Goal: Information Seeking & Learning: Learn about a topic

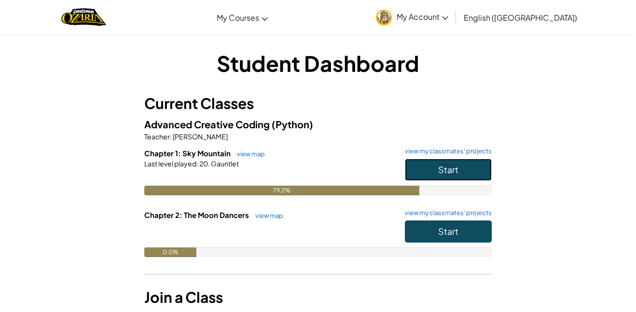
click at [434, 171] on button "Start" at bounding box center [448, 170] width 87 height 22
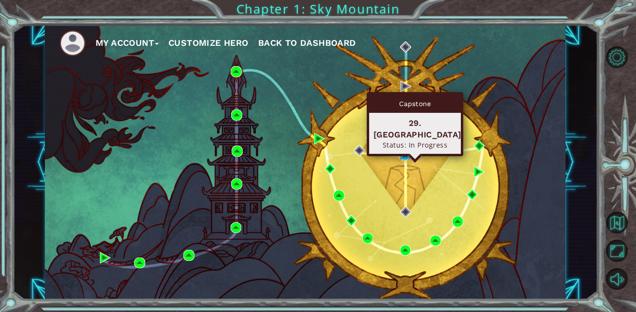
click at [404, 152] on img at bounding box center [405, 155] width 11 height 11
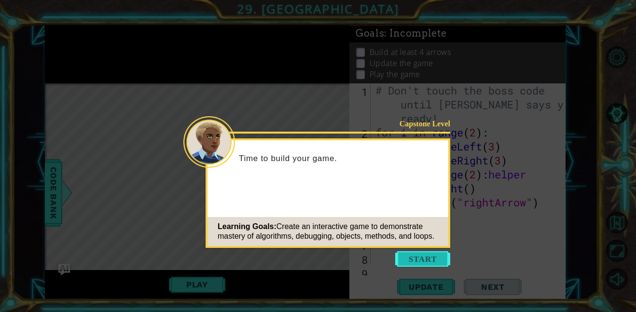
click at [428, 255] on button "Start" at bounding box center [422, 258] width 55 height 15
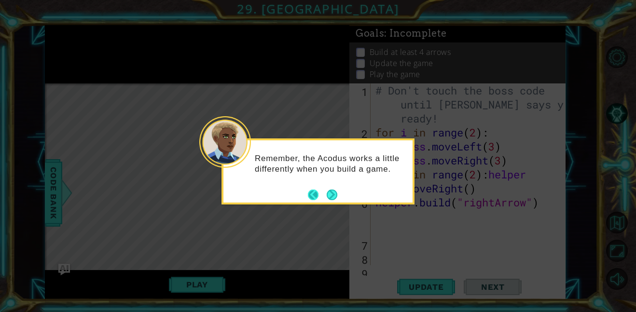
click at [322, 193] on button "Back" at bounding box center [317, 195] width 19 height 11
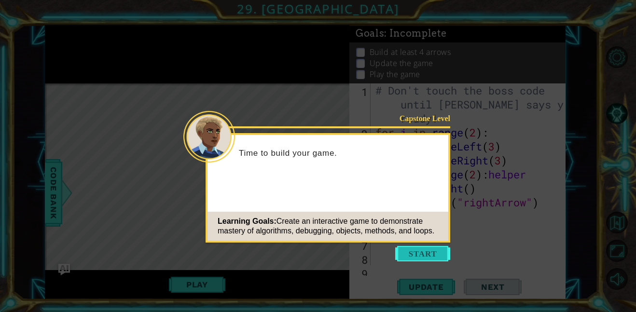
click at [430, 257] on button "Start" at bounding box center [422, 253] width 55 height 15
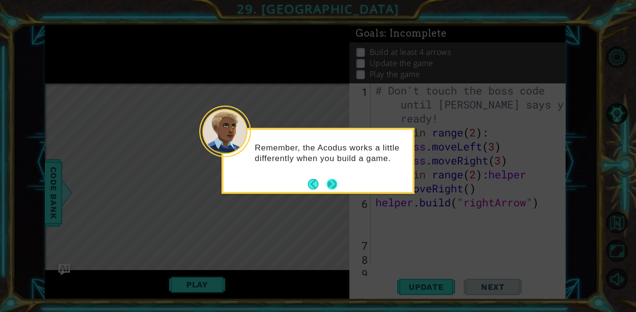
click at [332, 179] on button "Next" at bounding box center [332, 184] width 11 height 11
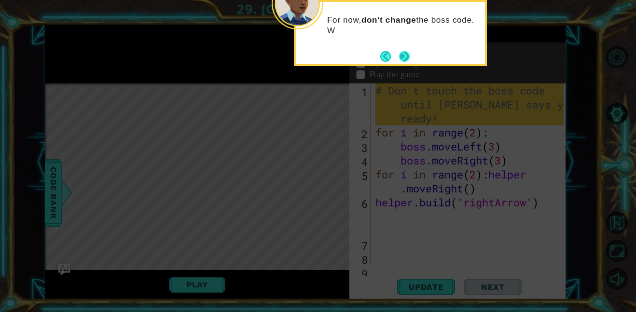
click at [407, 58] on button "Next" at bounding box center [404, 56] width 11 height 11
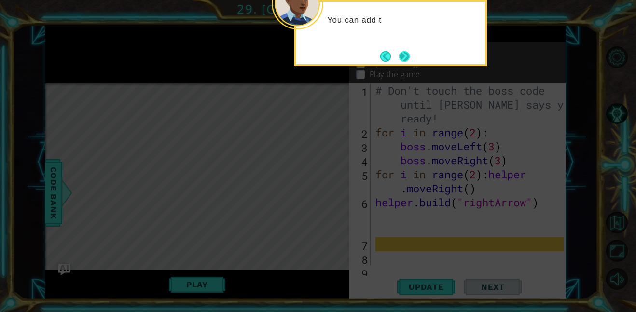
click at [406, 57] on button "Next" at bounding box center [404, 56] width 11 height 11
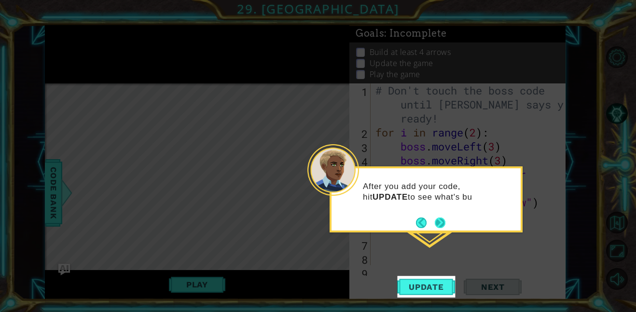
click at [445, 222] on button "Next" at bounding box center [440, 223] width 11 height 11
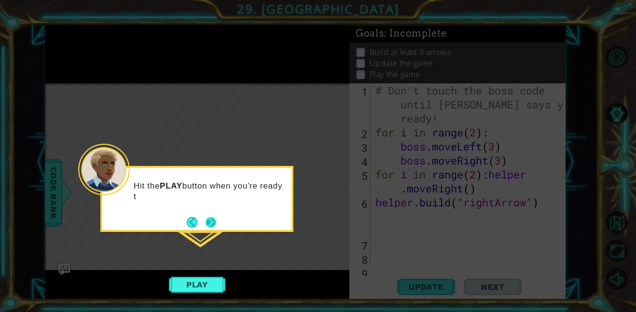
click at [207, 221] on button "Next" at bounding box center [211, 222] width 11 height 11
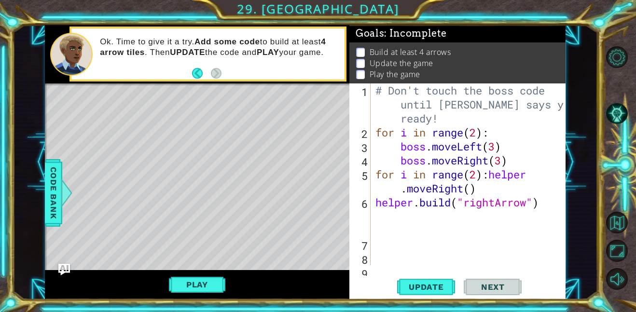
click at [421, 233] on div "# Don't touch the boss code until [PERSON_NAME] says you're ready! for i in ran…" at bounding box center [470, 202] width 195 height 238
type textarea "[DOMAIN_NAME]("rightArrow")"
click at [419, 240] on div "# Don't touch the boss code until [PERSON_NAME] says you're ready! for i in ran…" at bounding box center [470, 202] width 195 height 238
click at [412, 254] on div "# Don't touch the boss code until [PERSON_NAME] says you're ready! for i in ran…" at bounding box center [470, 202] width 195 height 238
click at [401, 253] on div "# Don't touch the boss code until [PERSON_NAME] says you're ready! for i in ran…" at bounding box center [470, 202] width 195 height 238
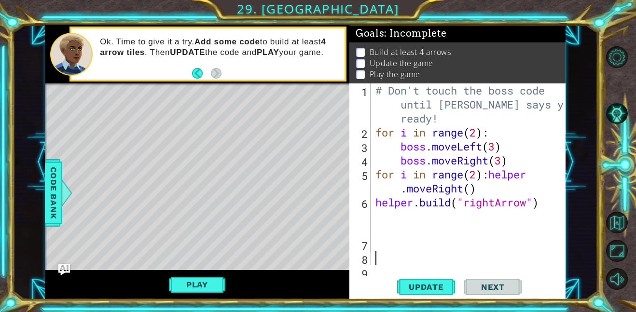
click at [388, 252] on div "# Don't touch the boss code until [PERSON_NAME] says you're ready! for i in ran…" at bounding box center [470, 202] width 195 height 238
click at [374, 247] on div "# Don't touch the boss code until [PERSON_NAME] says you're ready! for i in ran…" at bounding box center [470, 202] width 195 height 238
click at [371, 249] on div "1 2 3 4 5 6 7 8 9 # Don't touch the boss code until [PERSON_NAME] says you're r…" at bounding box center [456, 174] width 214 height 182
click at [373, 261] on div "# Don't touch the boss code until [PERSON_NAME] says you're ready! for i in ran…" at bounding box center [470, 202] width 195 height 238
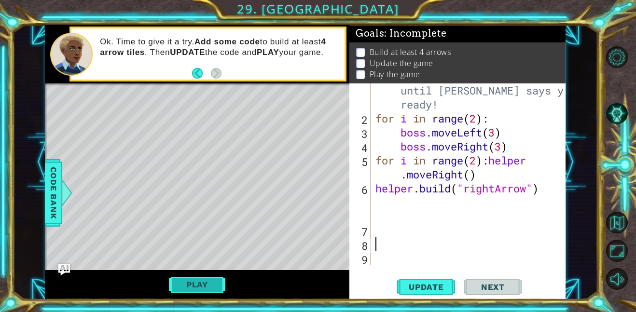
click at [180, 288] on button "Play" at bounding box center [197, 285] width 56 height 18
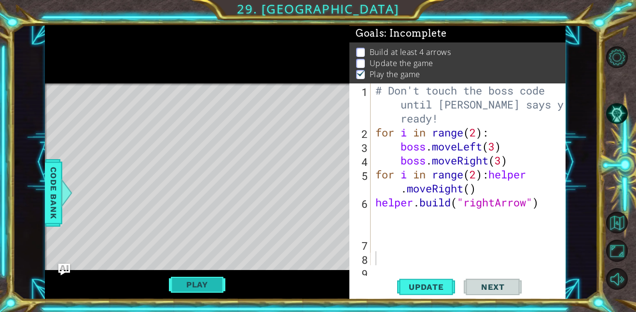
scroll to position [1, 0]
click at [439, 282] on span "Update" at bounding box center [426, 287] width 55 height 10
click at [130, 101] on div "Level Map" at bounding box center [268, 225] width 446 height 284
type textarea "[DOMAIN_NAME]("rightArrow")"
click at [425, 232] on div "# Don't touch the boss code until [PERSON_NAME] says you're ready! for i in ran…" at bounding box center [470, 202] width 195 height 238
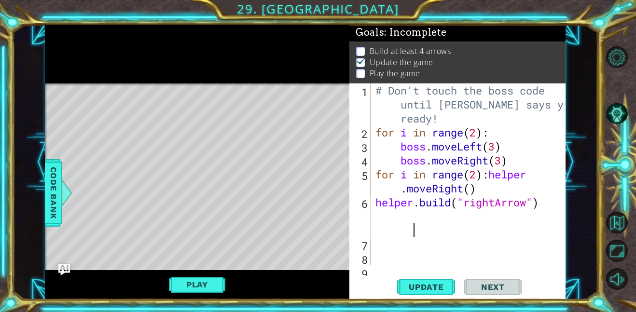
click at [370, 261] on div "8" at bounding box center [360, 260] width 19 height 14
click at [370, 253] on div "8" at bounding box center [360, 260] width 19 height 14
click at [370, 252] on div "7" at bounding box center [360, 246] width 19 height 14
click at [375, 233] on div "# Don't touch the boss code until [PERSON_NAME] says you're ready! for i in ran…" at bounding box center [470, 202] width 195 height 238
type textarea "[DOMAIN_NAME]("rightArrow")"
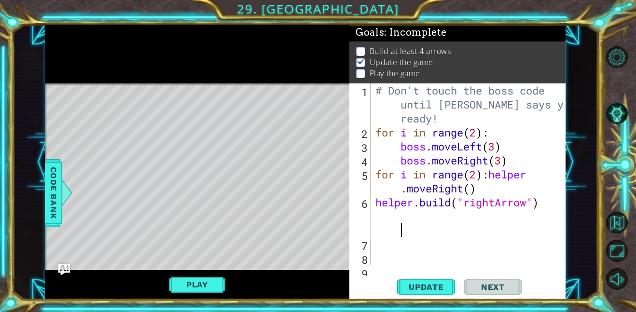
click at [373, 241] on div "# Don't touch the boss code until [PERSON_NAME] says you're ready! for i in ran…" at bounding box center [468, 174] width 190 height 182
click at [375, 236] on div "# Don't touch the boss code until [PERSON_NAME] says you're ready! for i in ran…" at bounding box center [470, 202] width 195 height 238
drag, startPoint x: 336, startPoint y: 12, endPoint x: 447, endPoint y: 120, distance: 155.3
click at [447, 120] on div "1 ההההההההההההההההההההההההההההההההההההההההההההההההההההההההההההההההההההההההההההה…" at bounding box center [318, 156] width 636 height 312
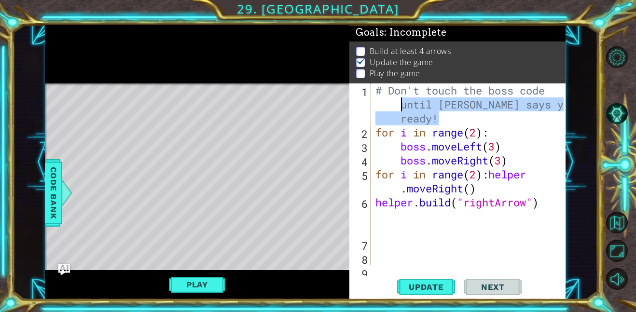
drag, startPoint x: 447, startPoint y: 121, endPoint x: 314, endPoint y: 133, distance: 133.7
click at [314, 133] on div "1 ההההההההההההההההההההההההההההההההההההההההההההההההההההההההההההההההההההההההההההה…" at bounding box center [305, 162] width 521 height 275
type textarea "# Don't touch the boss code until [PERSON_NAME] says you're ready! for i in ran…"
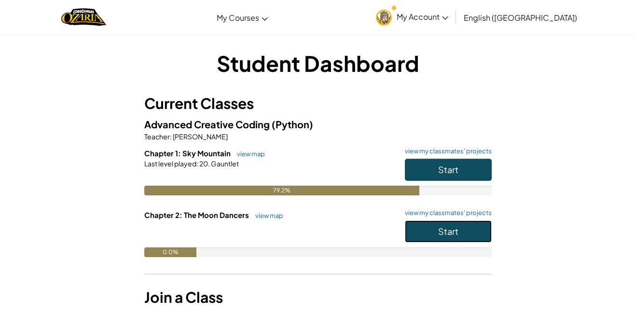
click at [430, 229] on button "Start" at bounding box center [448, 232] width 87 height 22
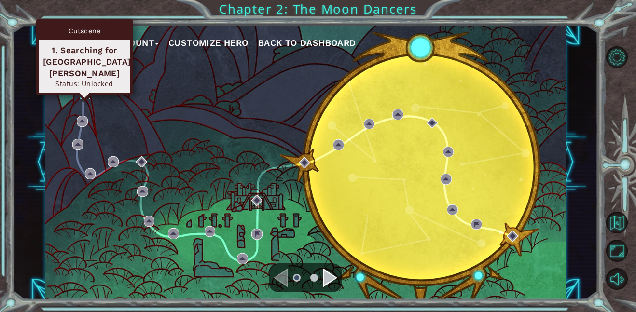
click at [81, 94] on img at bounding box center [85, 93] width 11 height 11
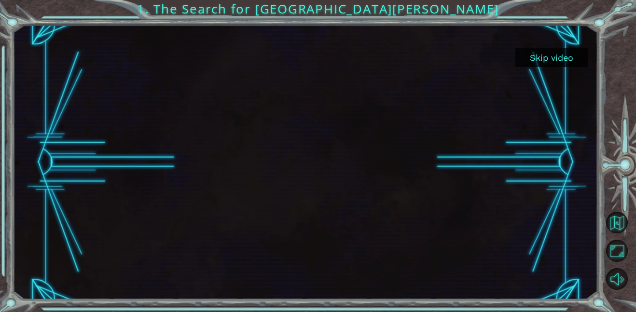
click at [544, 58] on button "Skip video" at bounding box center [551, 57] width 72 height 19
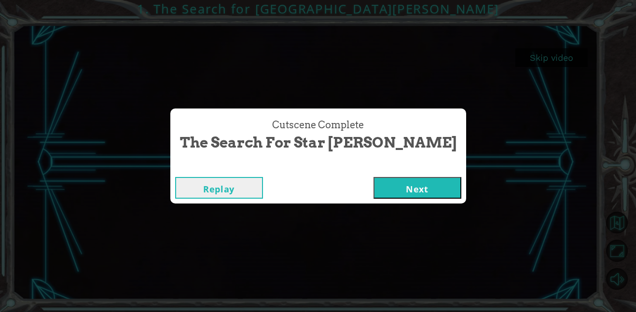
click at [384, 194] on button "Next" at bounding box center [417, 188] width 88 height 22
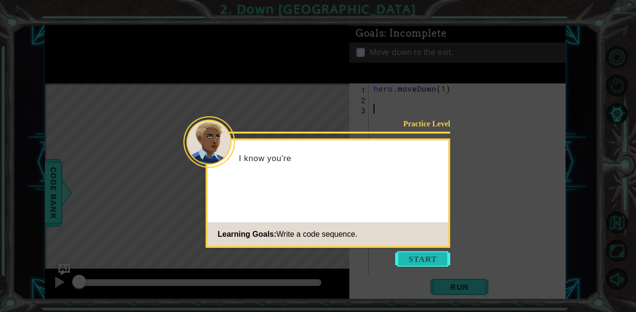
click at [417, 257] on button "Start" at bounding box center [422, 258] width 55 height 15
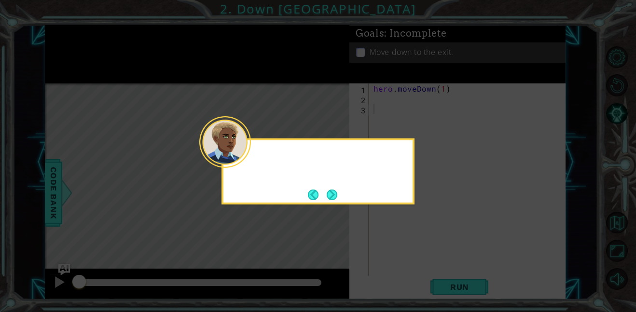
click at [416, 257] on icon at bounding box center [318, 156] width 636 height 312
click at [334, 193] on button "Next" at bounding box center [332, 195] width 11 height 11
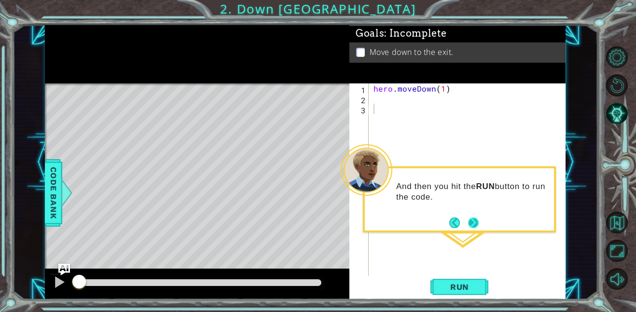
click at [476, 222] on button "Next" at bounding box center [473, 223] width 11 height 11
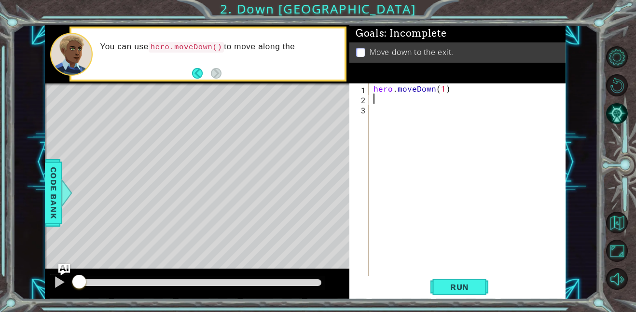
click at [410, 102] on div "hero . moveDown ( 1 )" at bounding box center [470, 189] width 197 height 213
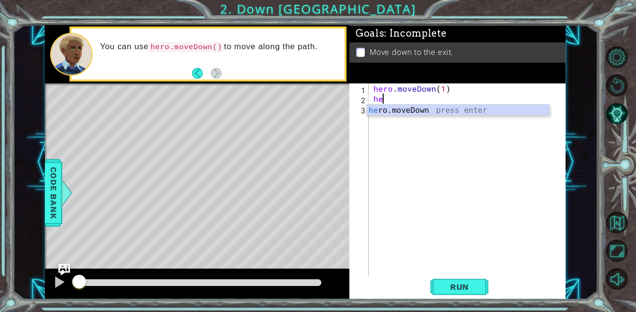
type textarea "h"
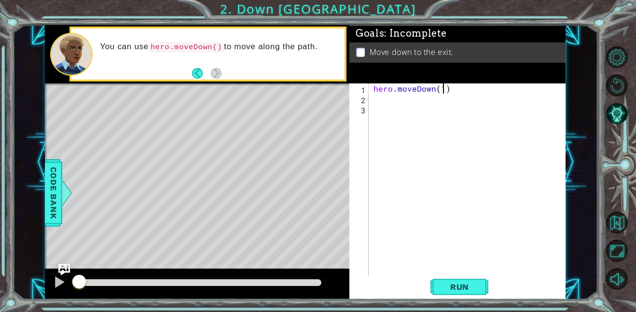
click at [442, 89] on div "hero . moveDown ( 1 )" at bounding box center [470, 189] width 197 height 213
type textarea "hero.moveDown(2)"
click at [446, 285] on span "Run" at bounding box center [460, 287] width 38 height 10
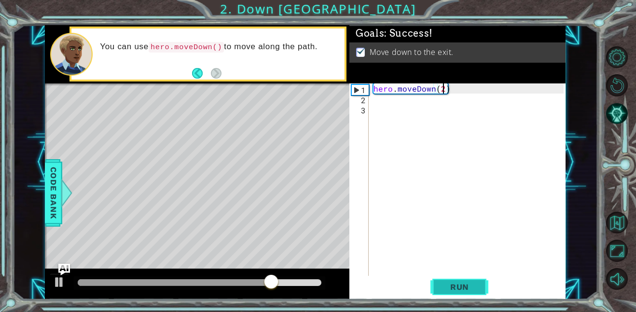
click at [446, 285] on span "Run" at bounding box center [460, 287] width 38 height 10
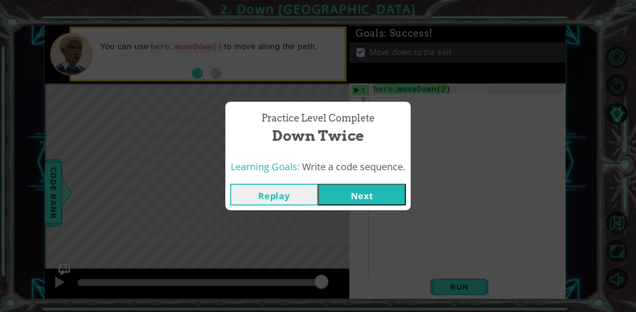
click at [366, 195] on button "Next" at bounding box center [362, 195] width 88 height 22
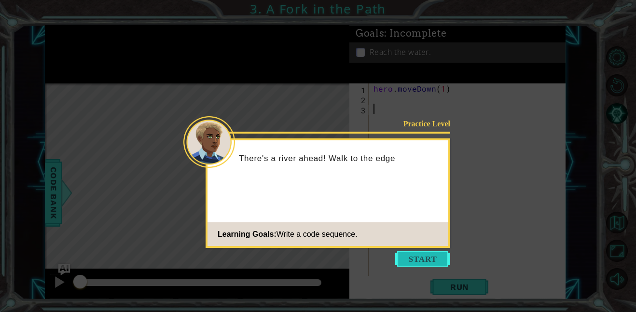
click at [424, 254] on button "Start" at bounding box center [422, 258] width 55 height 15
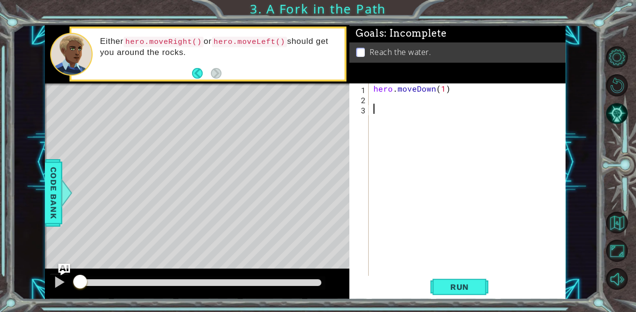
click at [373, 118] on div "hero . moveDown ( 1 )" at bounding box center [470, 189] width 197 height 213
click at [375, 109] on div "hero . moveDown ( 1 )" at bounding box center [470, 189] width 197 height 213
click at [377, 104] on div "hero . moveDown ( 1 )" at bounding box center [470, 189] width 197 height 213
click at [375, 99] on div "hero . moveDown ( 1 )" at bounding box center [470, 189] width 197 height 213
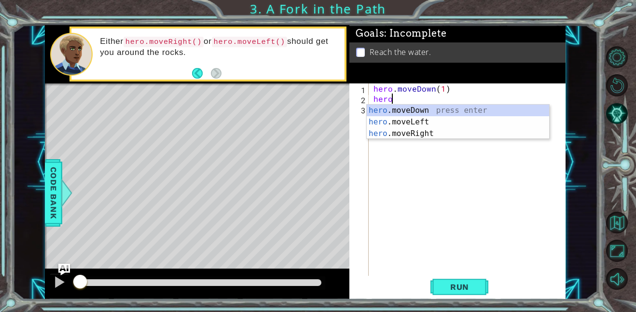
scroll to position [0, 0]
click at [460, 122] on div "hero .moveDown press enter hero .moveLeft press enter hero .moveRight press ent…" at bounding box center [458, 134] width 182 height 58
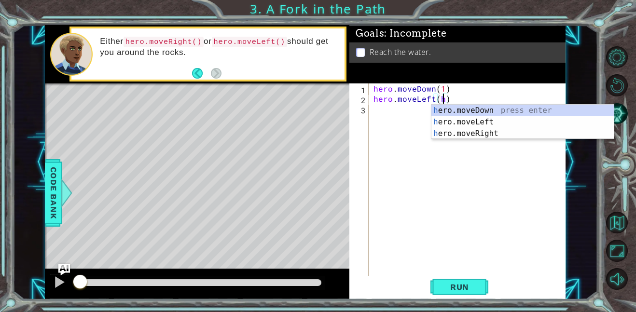
scroll to position [0, 4]
click at [504, 110] on div "her o.moveDown press enter her o.moveLeft press enter her o.moveRight press ent…" at bounding box center [522, 134] width 182 height 58
type textarea "hero.moveLeft())"
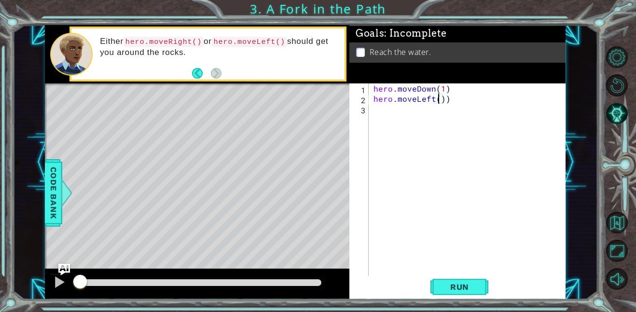
click at [516, 105] on div "hero . moveDown ( 1 ) hero . moveLeft ( ))" at bounding box center [470, 189] width 197 height 213
click at [464, 100] on div "hero . moveDown ( 1 ) hero . moveLeft ( ))" at bounding box center [470, 189] width 197 height 213
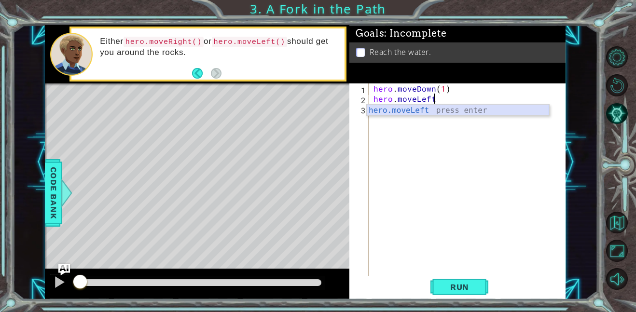
click at [419, 110] on div "hero.moveLeft press enter" at bounding box center [458, 122] width 182 height 35
type textarea "hero.moveLeft(1)"
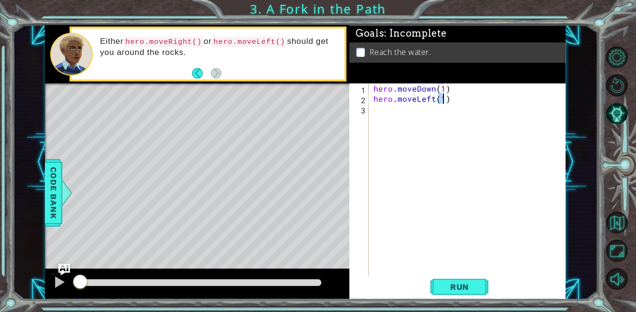
click at [397, 112] on div "hero . moveDown ( 1 ) hero . moveLeft ( 1 )" at bounding box center [470, 189] width 197 height 213
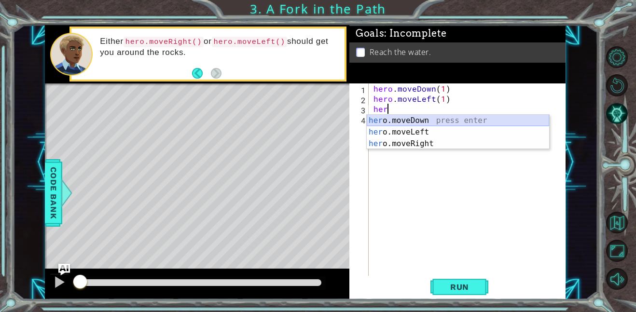
click at [433, 119] on div "her o.moveDown press enter her o.moveLeft press enter her o.moveRight press ent…" at bounding box center [458, 144] width 182 height 58
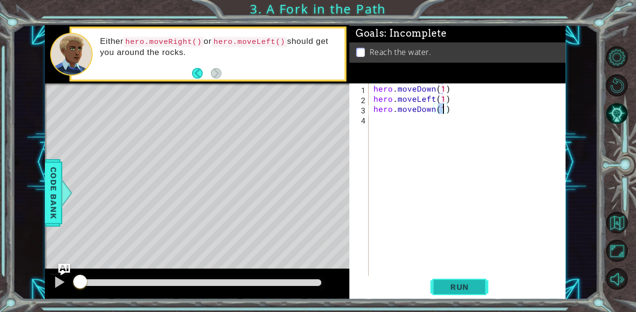
type textarea "hero.moveDown(1)"
click at [466, 297] on button "Run" at bounding box center [459, 287] width 58 height 22
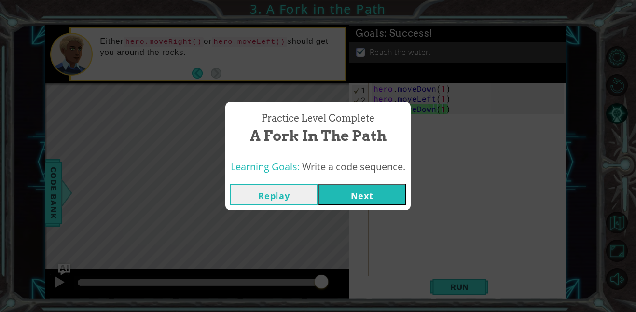
click at [378, 195] on button "Next" at bounding box center [362, 195] width 88 height 22
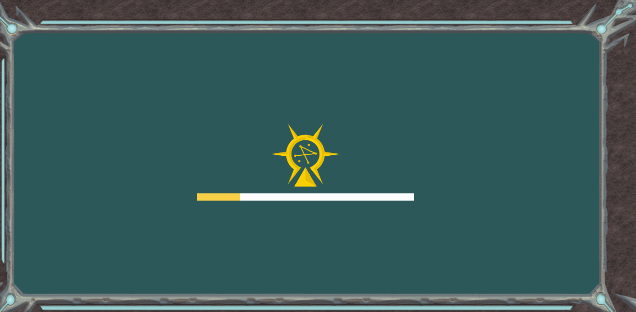
click at [378, 195] on div at bounding box center [305, 196] width 217 height 7
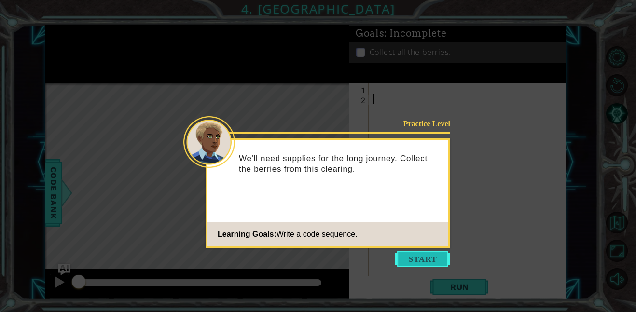
click at [422, 260] on button "Start" at bounding box center [422, 258] width 55 height 15
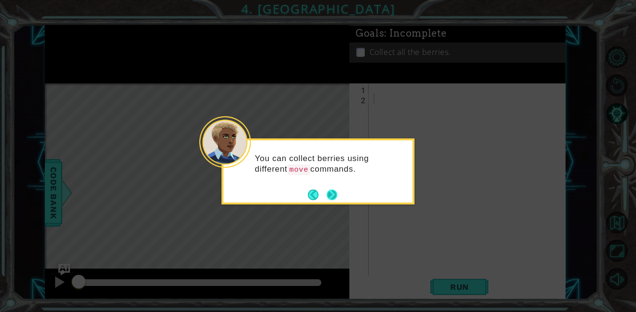
click at [333, 194] on button "Next" at bounding box center [332, 195] width 11 height 11
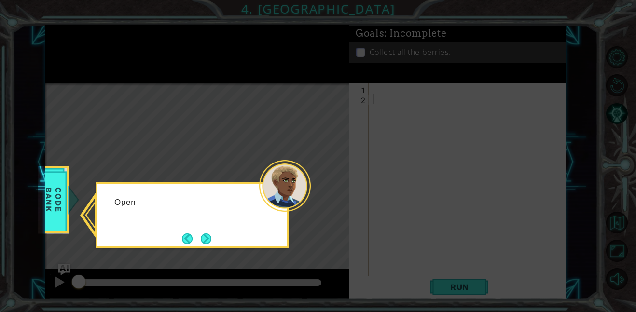
click at [333, 194] on icon at bounding box center [318, 156] width 636 height 312
